Goal: Information Seeking & Learning: Check status

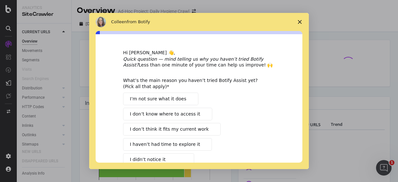
click at [300, 23] on icon "Close survey" at bounding box center [300, 22] width 4 height 4
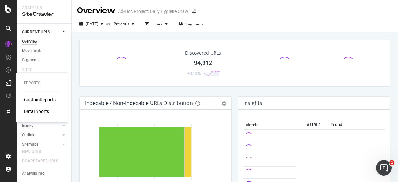
click at [41, 101] on div "CustomReports" at bounding box center [40, 100] width 32 height 6
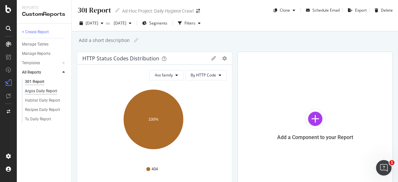
click at [54, 90] on div "Argos Daily Report" at bounding box center [41, 91] width 32 height 7
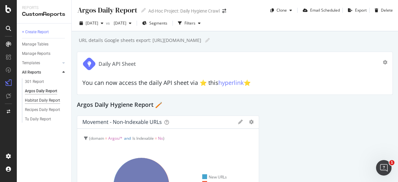
click at [51, 102] on div "Habitat Daily Report" at bounding box center [42, 100] width 35 height 7
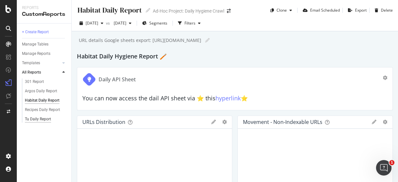
click at [51, 119] on div "Tu Daily Report" at bounding box center [38, 119] width 26 height 7
